Goal: Find specific page/section: Find specific page/section

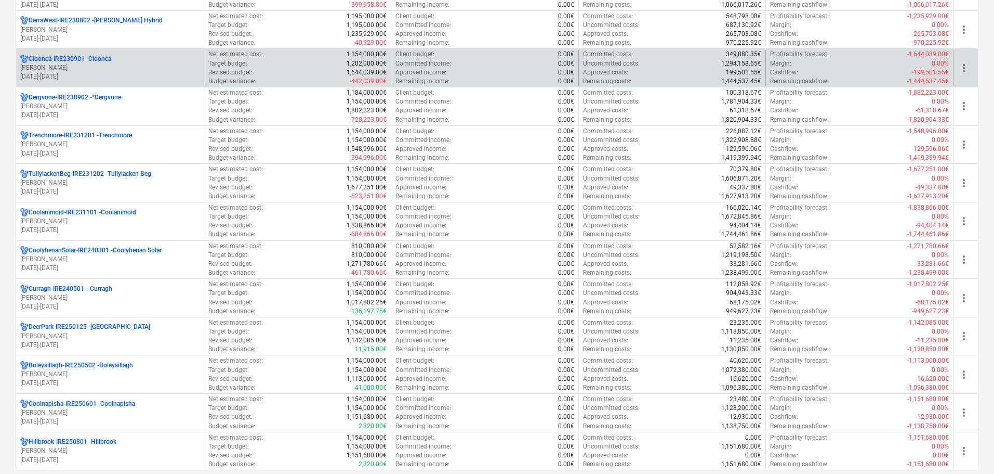
scroll to position [416, 0]
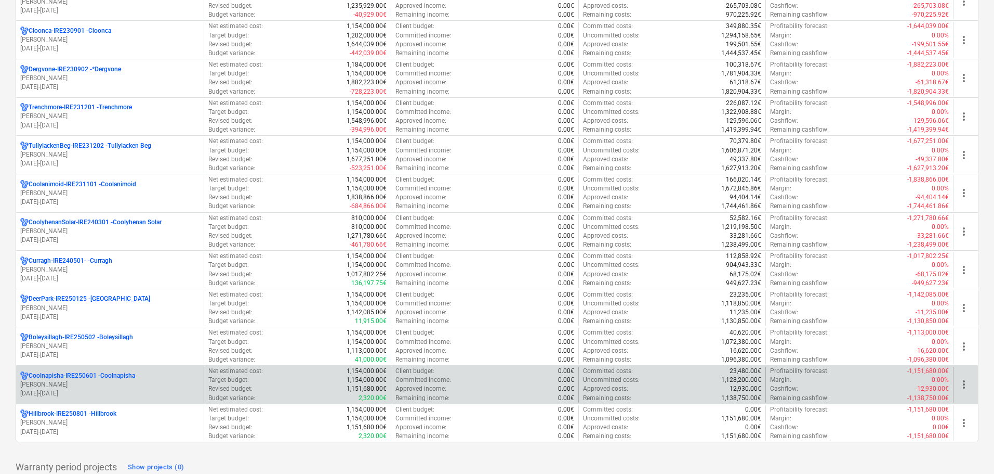
click at [166, 380] on p "[PERSON_NAME]" at bounding box center [109, 384] width 179 height 9
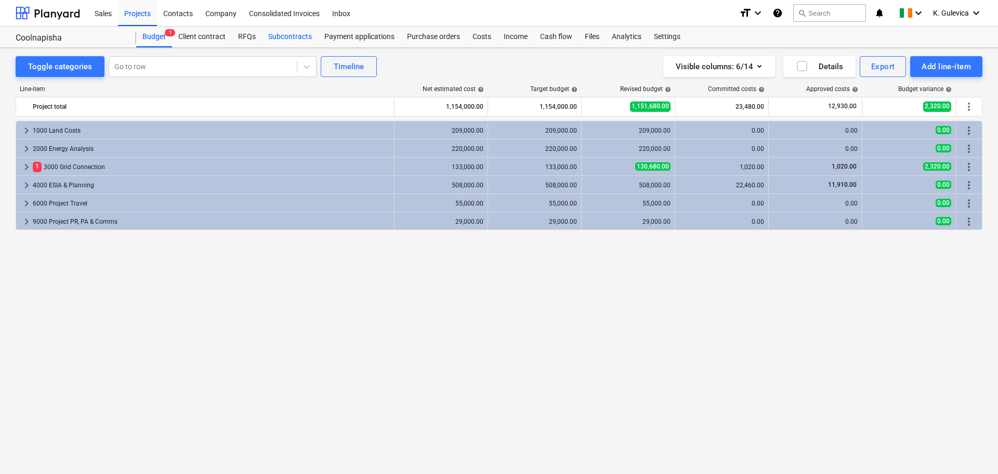
click at [289, 40] on div "Subcontracts" at bounding box center [290, 37] width 56 height 21
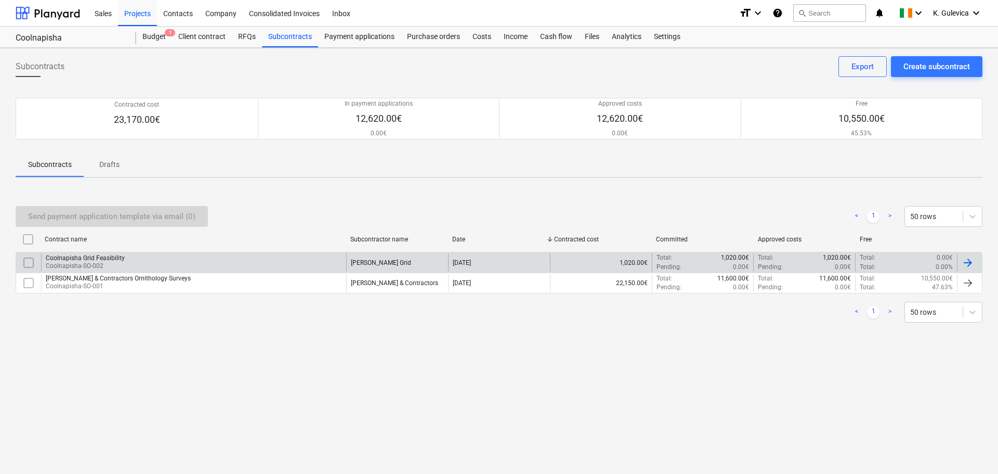
click at [102, 254] on div "Coolnapisha Grid Feasibility Coolnapisha-SO-002" at bounding box center [193, 262] width 305 height 18
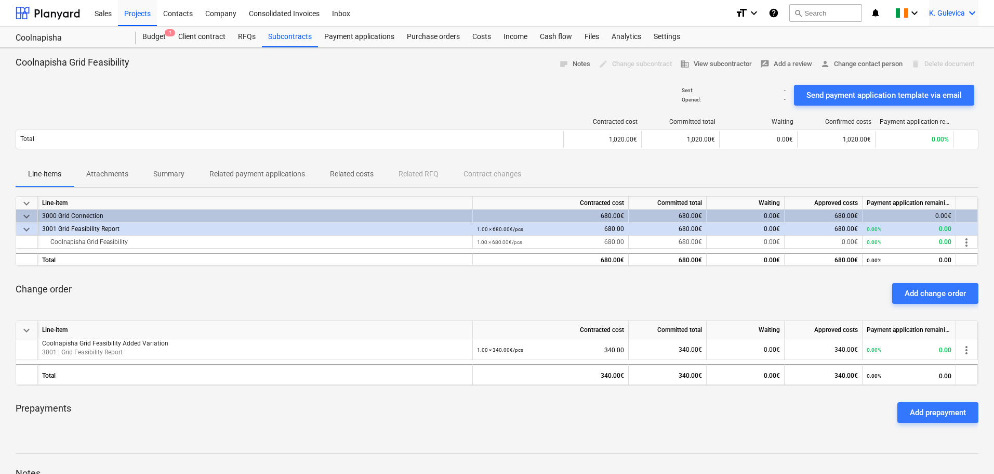
click at [940, 11] on span "K. Gulevica" at bounding box center [947, 13] width 36 height 8
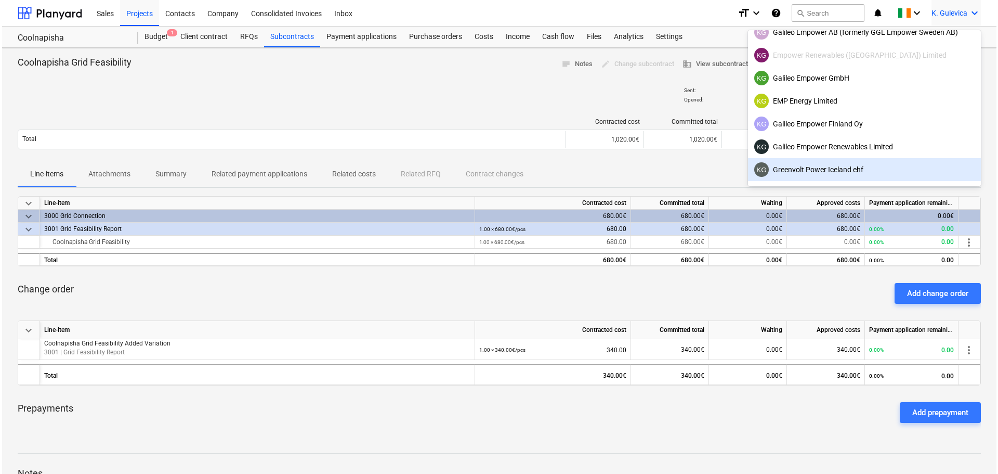
scroll to position [65, 0]
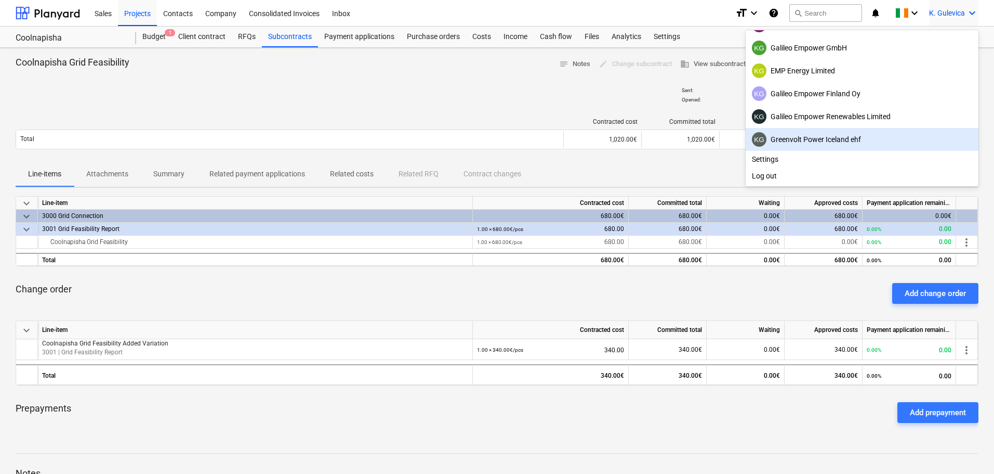
click at [828, 136] on div "KG Greenvolt Power Iceland ehf" at bounding box center [862, 139] width 220 height 15
